Goal: Task Accomplishment & Management: Manage account settings

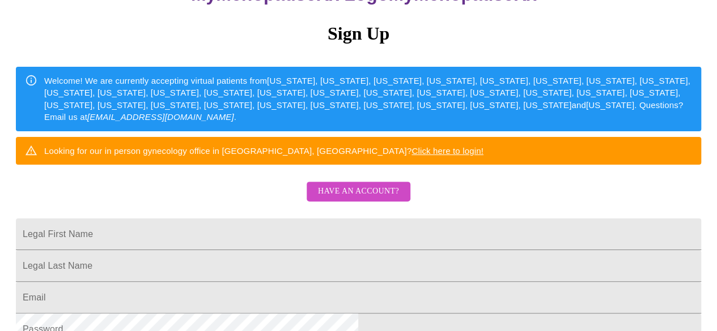
scroll to position [113, 0]
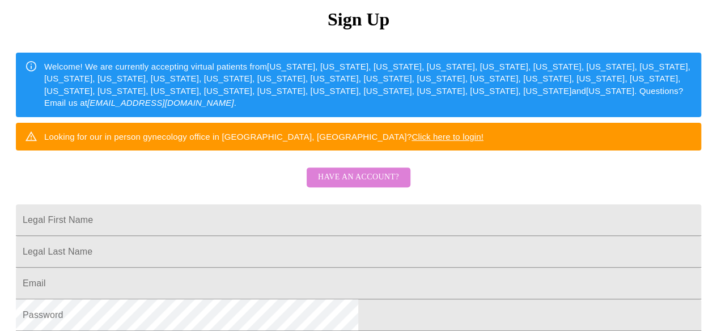
click at [373, 185] on span "Have an account?" at bounding box center [358, 178] width 81 height 14
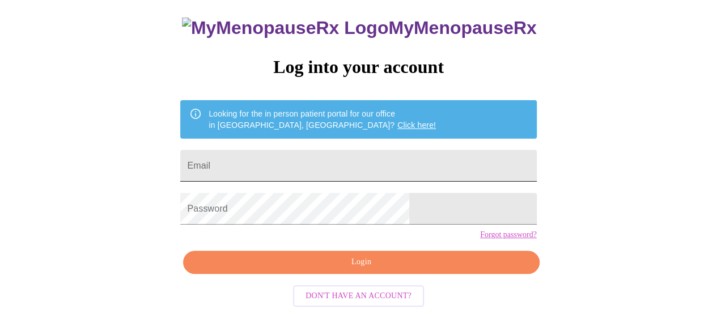
click at [334, 150] on input "Email" at bounding box center [358, 166] width 356 height 32
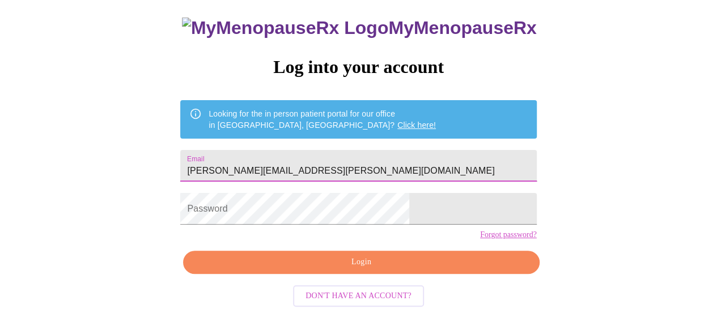
type input "jennifer.delcampo@gmail.com"
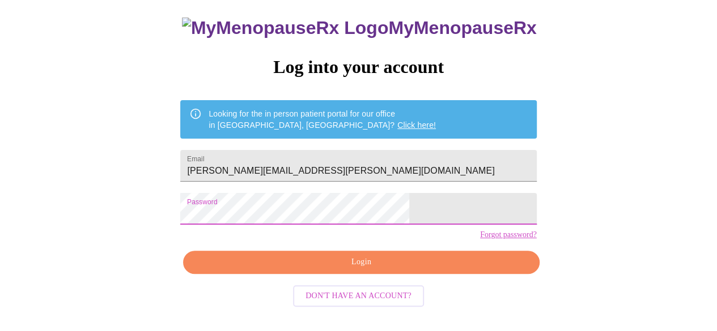
click at [385, 270] on span "Login" at bounding box center [361, 263] width 330 height 14
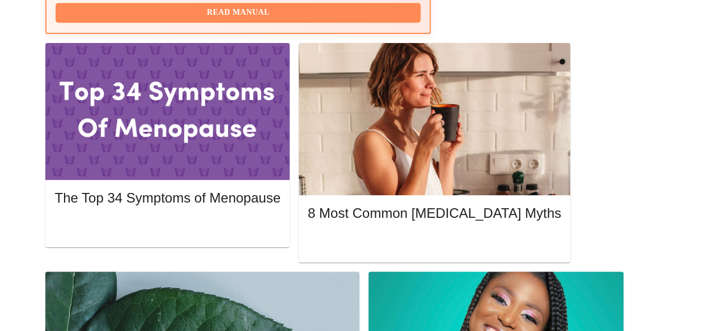
scroll to position [581, 0]
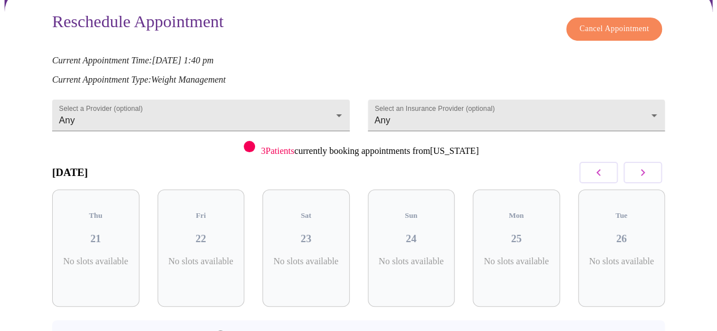
scroll to position [113, 0]
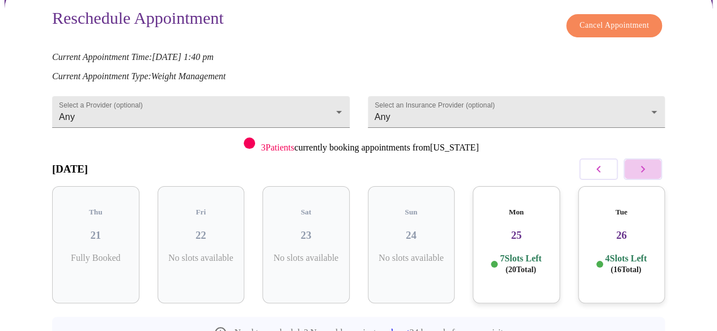
click at [649, 169] on icon "button" at bounding box center [643, 170] width 14 height 14
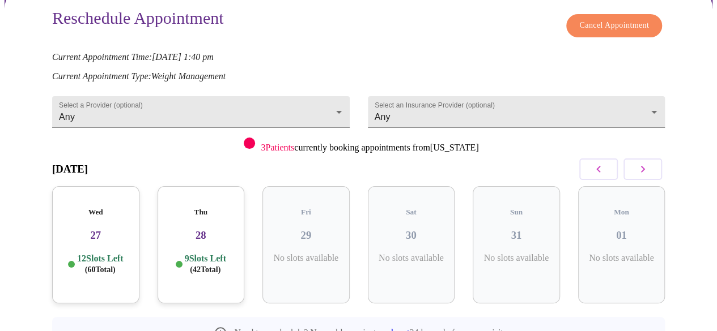
click at [649, 169] on icon "button" at bounding box center [643, 170] width 14 height 14
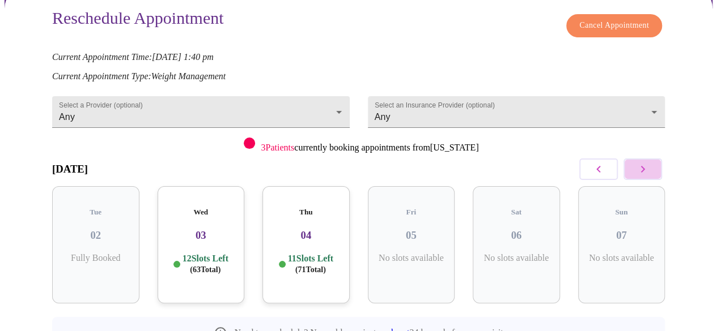
click at [649, 169] on icon "button" at bounding box center [643, 170] width 14 height 14
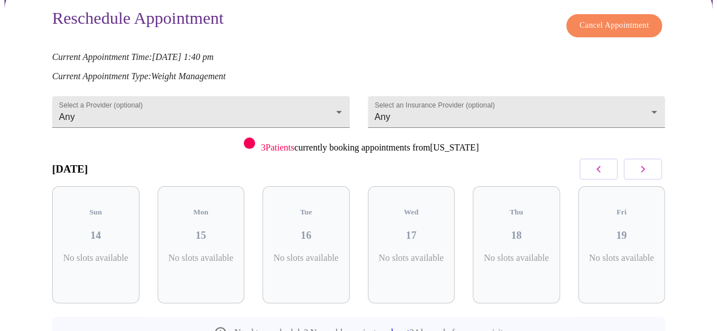
click at [649, 169] on icon "button" at bounding box center [643, 170] width 14 height 14
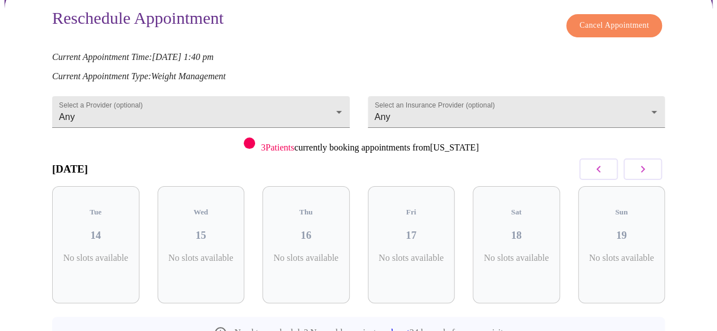
click at [649, 169] on icon "button" at bounding box center [643, 170] width 14 height 14
click at [196, 107] on body "MyMenopauseRx Appointments Messaging Labs Uploads Medications Community Refer a…" at bounding box center [363, 145] width 716 height 509
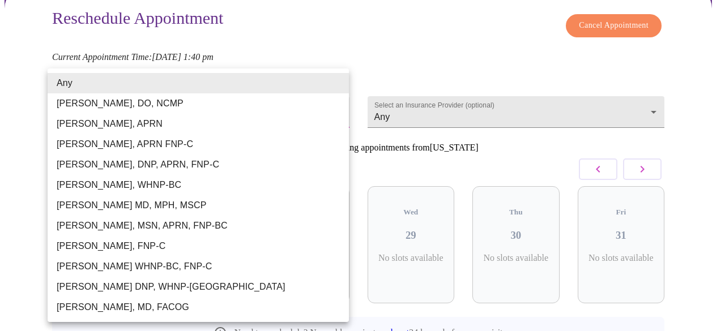
click at [135, 181] on li "[PERSON_NAME], WHNP-BC" at bounding box center [198, 185] width 301 height 20
type input "[PERSON_NAME], WHNP-BC"
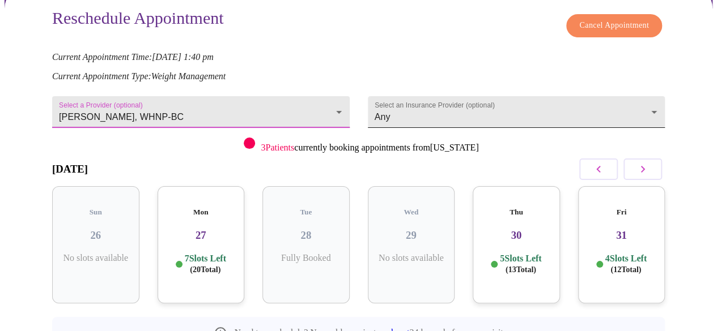
click at [458, 113] on body "MyMenopauseRx Appointments Messaging Labs Uploads Medications Community Refer a…" at bounding box center [359, 145] width 708 height 509
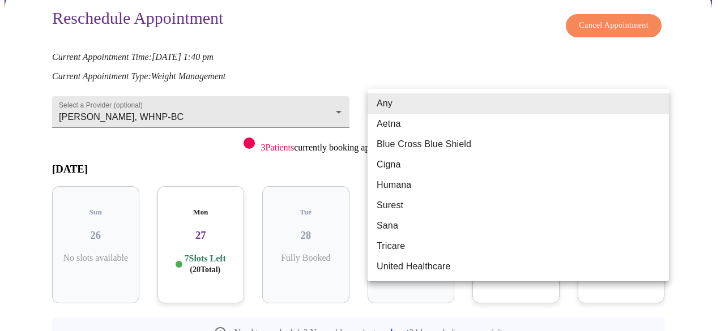
click at [436, 126] on li "Aetna" at bounding box center [518, 124] width 301 height 20
type input "Aetna"
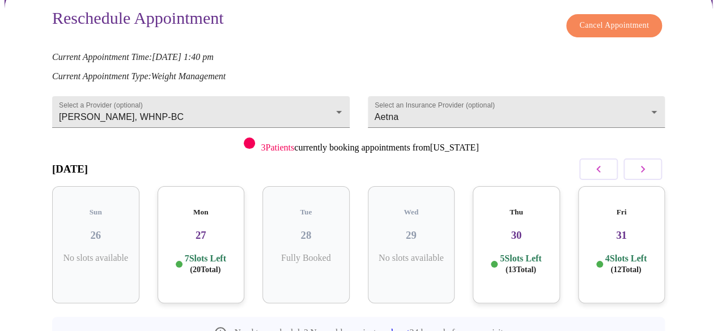
click at [221, 235] on div "Mon 27 7 Slots Left ( 20 Total)" at bounding box center [201, 244] width 87 height 117
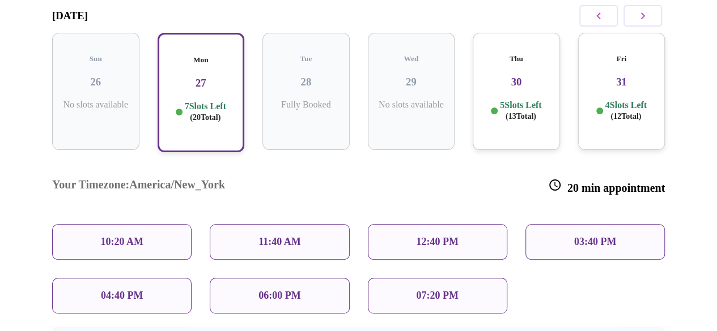
scroll to position [283, 0]
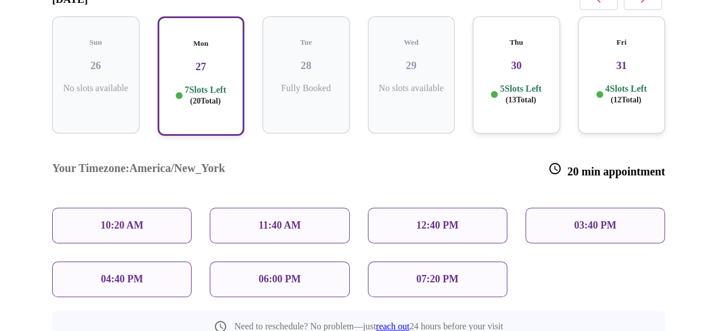
click at [592, 220] on p "03:40 PM" at bounding box center [595, 226] width 42 height 12
click at [559, 208] on div "03:40 PM" at bounding box center [594, 226] width 139 height 36
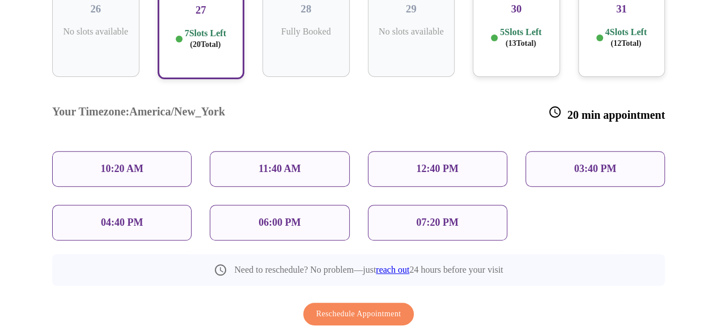
click at [588, 163] on p "03:40 PM" at bounding box center [595, 169] width 42 height 12
click at [586, 163] on p "03:40 PM" at bounding box center [595, 169] width 42 height 12
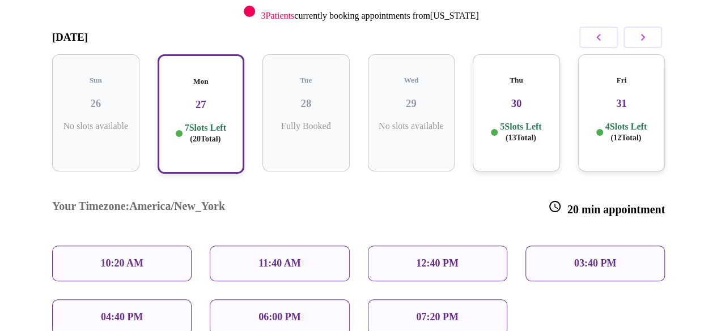
scroll to position [283, 0]
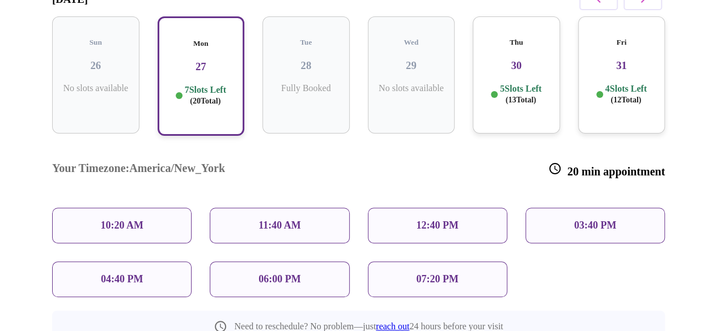
click at [593, 220] on p "03:40 PM" at bounding box center [595, 226] width 42 height 12
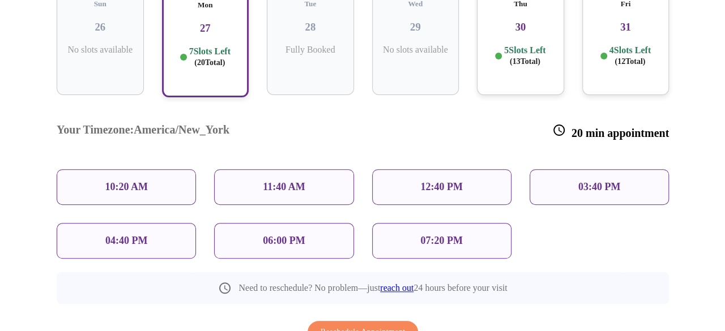
scroll to position [340, 0]
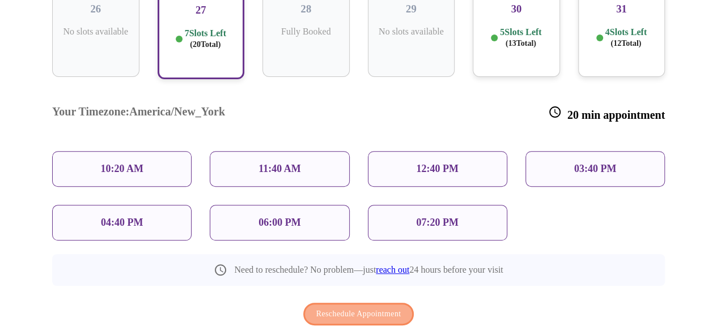
click at [385, 308] on span "Reschedule Appointment" at bounding box center [358, 315] width 85 height 14
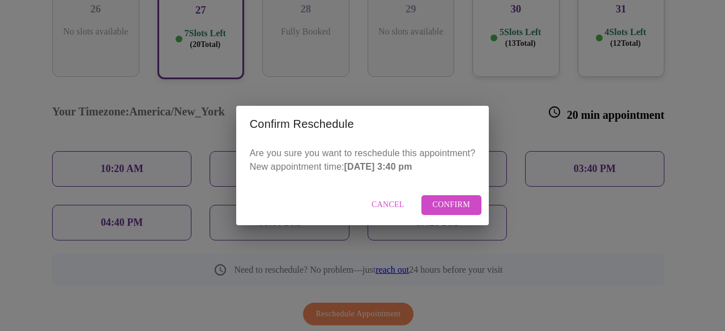
click at [448, 205] on span "Confirm" at bounding box center [452, 205] width 38 height 14
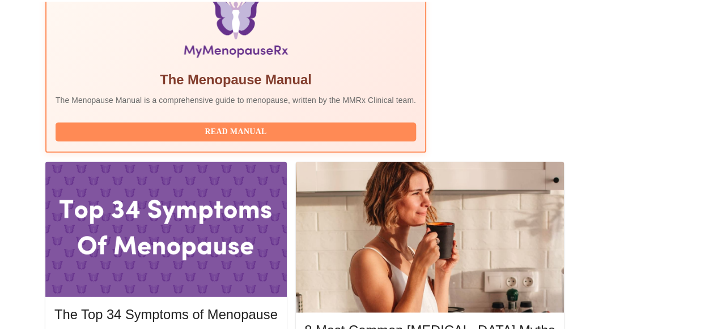
scroll to position [77, 0]
